Goal: Browse casually: Explore the website without a specific task or goal

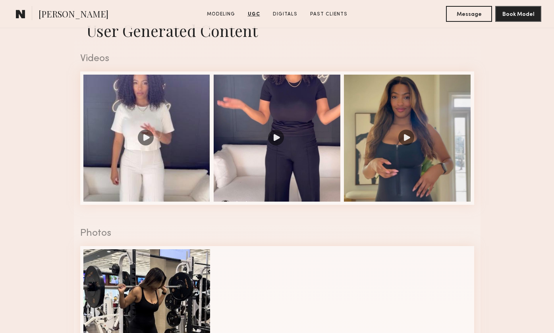
scroll to position [694, 0]
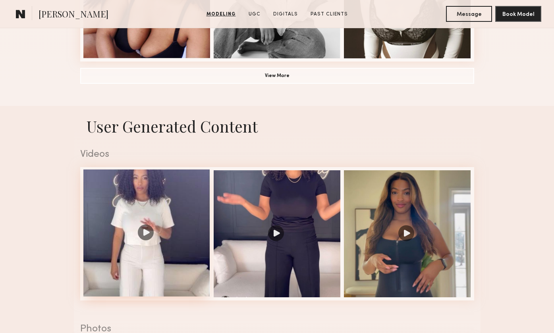
click at [183, 262] on div at bounding box center [146, 232] width 127 height 127
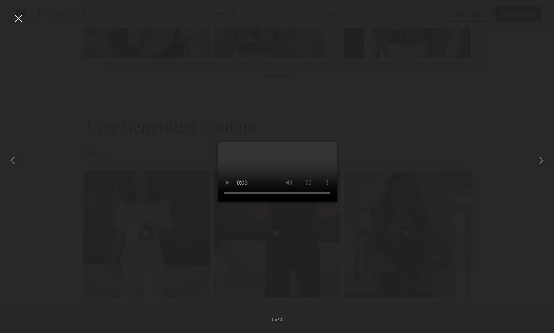
click at [139, 118] on div at bounding box center [277, 160] width 554 height 295
click at [16, 19] on div at bounding box center [18, 18] width 13 height 13
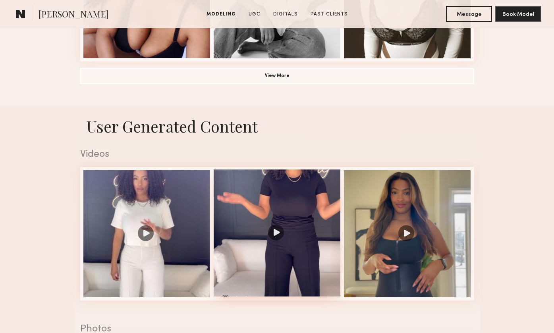
scroll to position [693, 0]
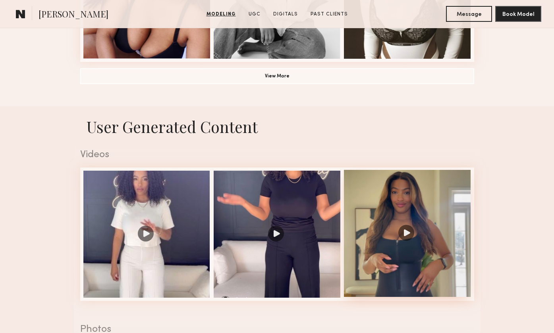
click at [370, 249] on div at bounding box center [407, 233] width 127 height 127
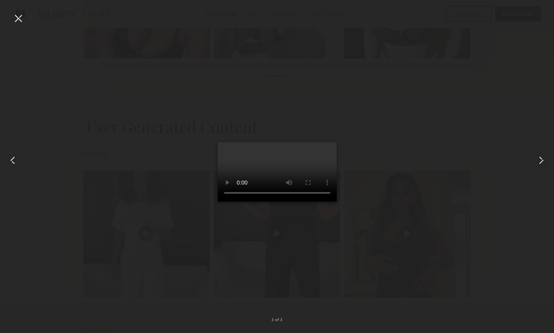
click at [135, 223] on div at bounding box center [277, 160] width 554 height 295
click at [23, 16] on div at bounding box center [18, 18] width 13 height 13
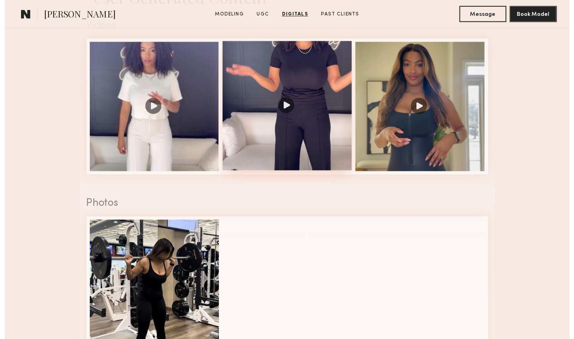
scroll to position [732, 0]
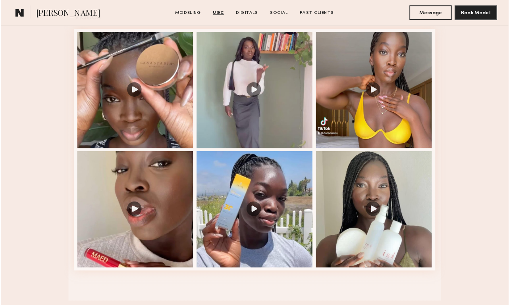
scroll to position [830, 0]
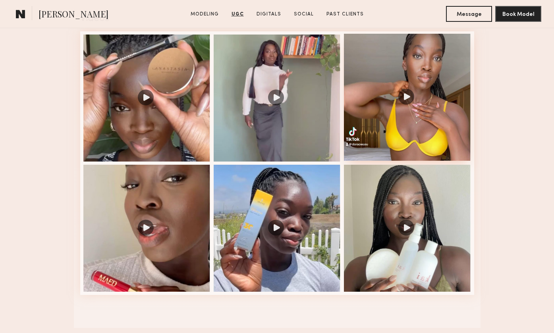
click at [405, 137] on div at bounding box center [407, 97] width 127 height 127
